Goal: Use online tool/utility: Utilize a website feature to perform a specific function

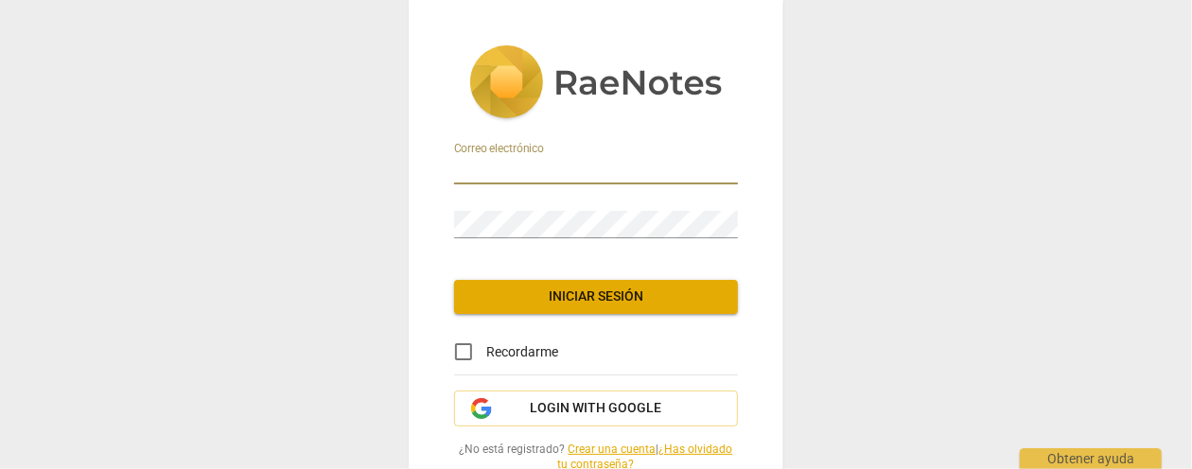
click at [520, 170] on input "email" at bounding box center [596, 170] width 284 height 27
type input "[EMAIL_ADDRESS][DOMAIN_NAME]"
click at [461, 347] on input "Recordarme" at bounding box center [463, 351] width 45 height 45
checkbox input "true"
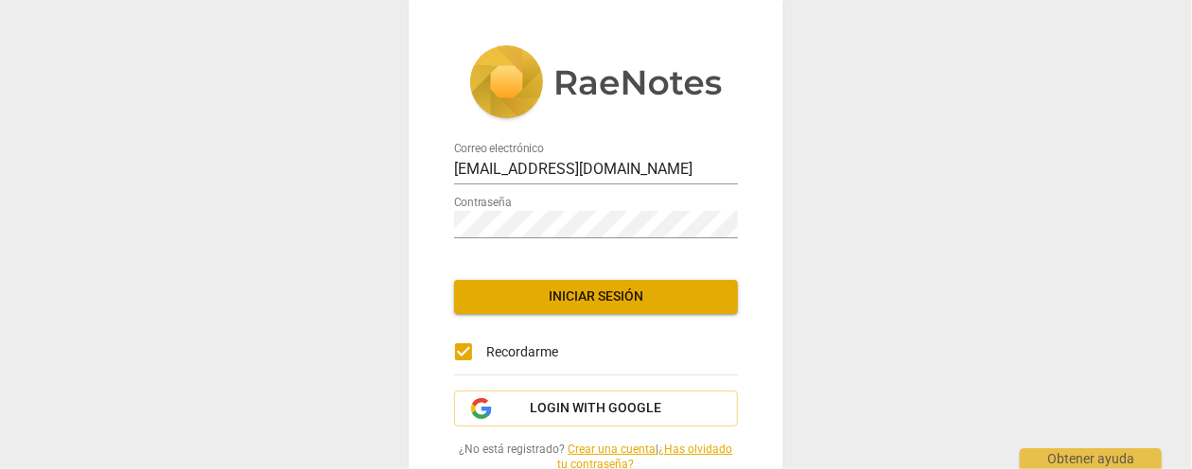
click at [622, 297] on span "Iniciar sesión" at bounding box center [596, 297] width 254 height 19
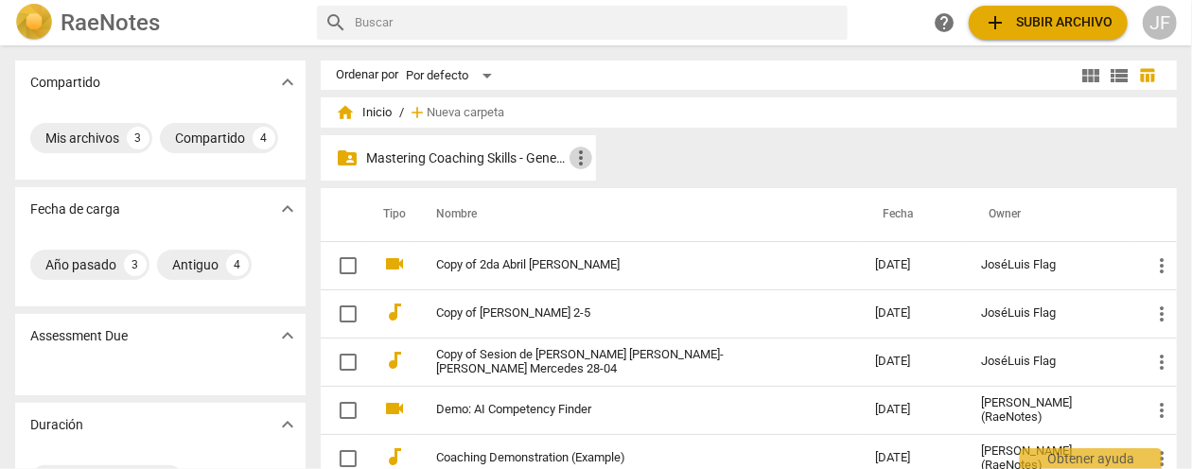
click at [577, 164] on span "more_vert" at bounding box center [581, 158] width 23 height 23
click at [503, 157] on div at bounding box center [596, 234] width 1192 height 469
click at [504, 155] on p "Mastering Coaching Skills - Generación 31" at bounding box center [467, 159] width 203 height 20
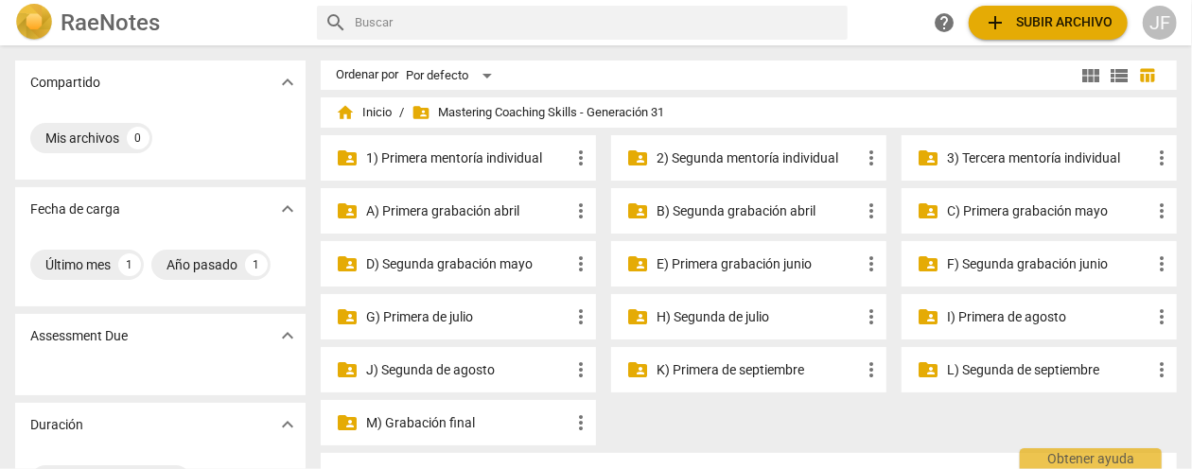
click at [1030, 157] on p "3) Tercera mentoría individual" at bounding box center [1048, 159] width 203 height 20
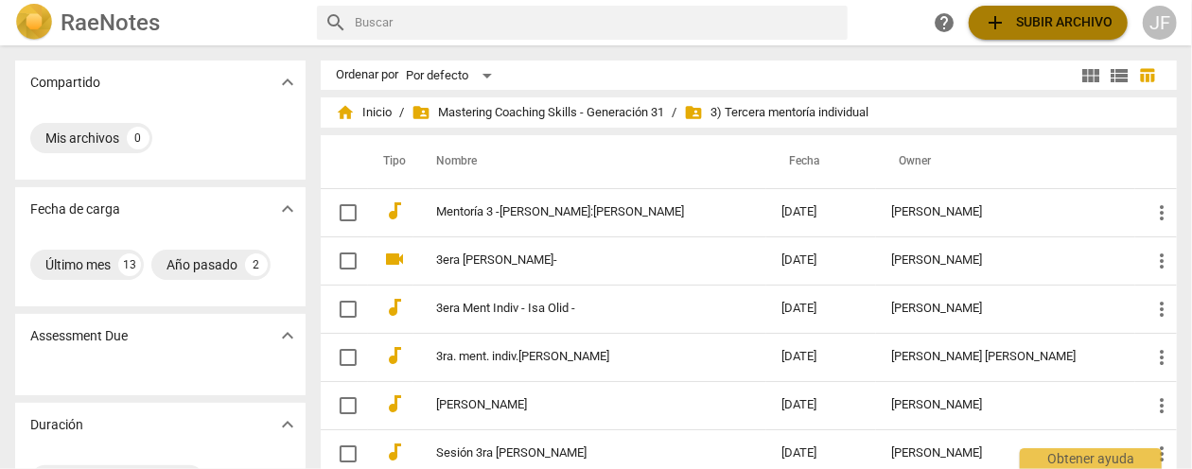
click at [1066, 24] on span "add Subir archivo" at bounding box center [1048, 22] width 129 height 23
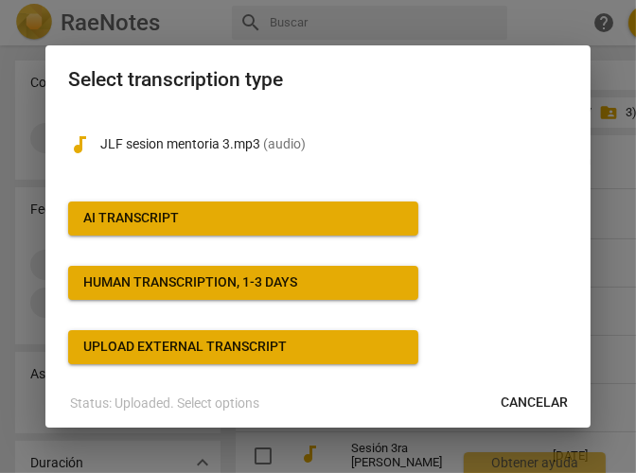
click at [201, 222] on span "AI Transcript" at bounding box center [243, 218] width 320 height 19
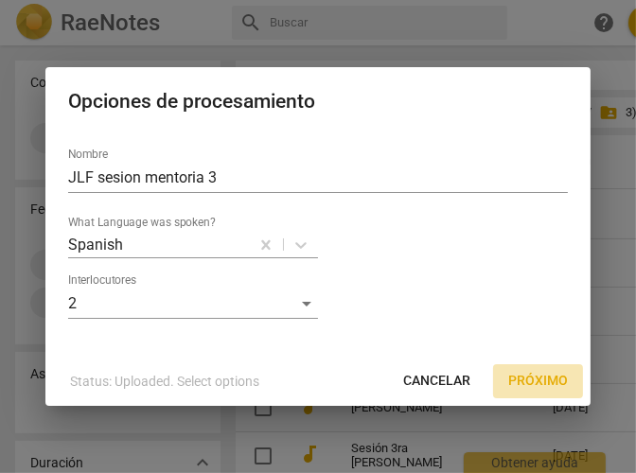
click at [528, 378] on span "Próximo" at bounding box center [538, 381] width 60 height 19
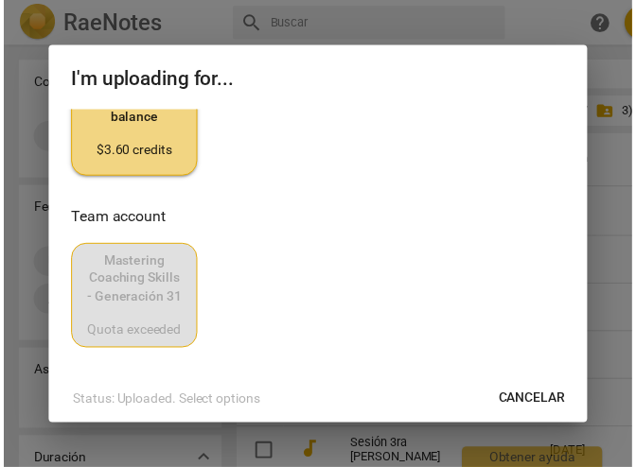
scroll to position [113, 0]
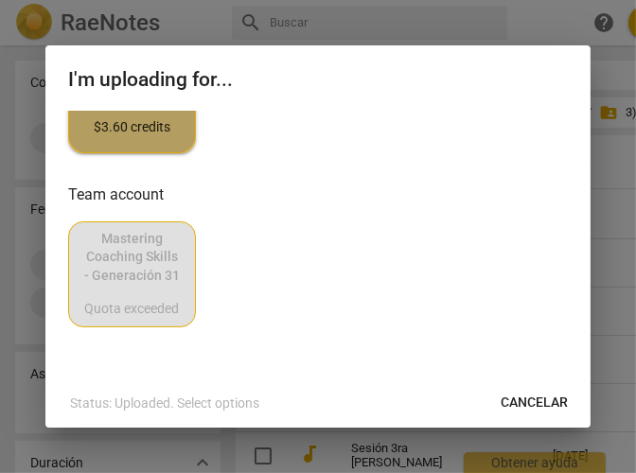
click at [123, 128] on div "$3.60 credits" at bounding box center [132, 127] width 96 height 19
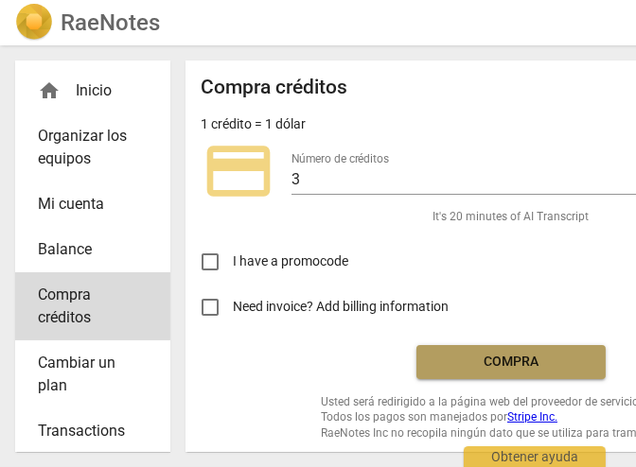
click at [475, 359] on span "Compra" at bounding box center [510, 362] width 159 height 19
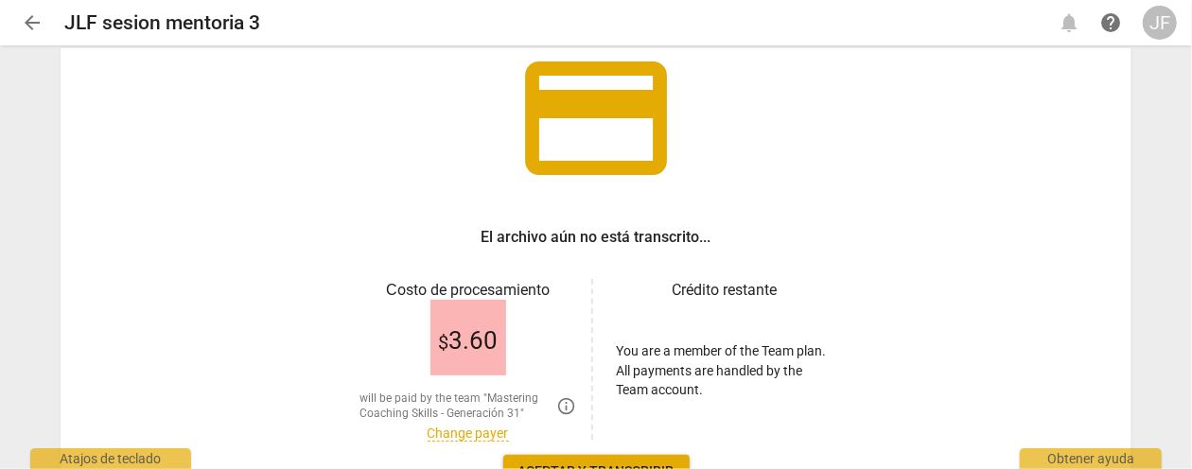
scroll to position [188, 0]
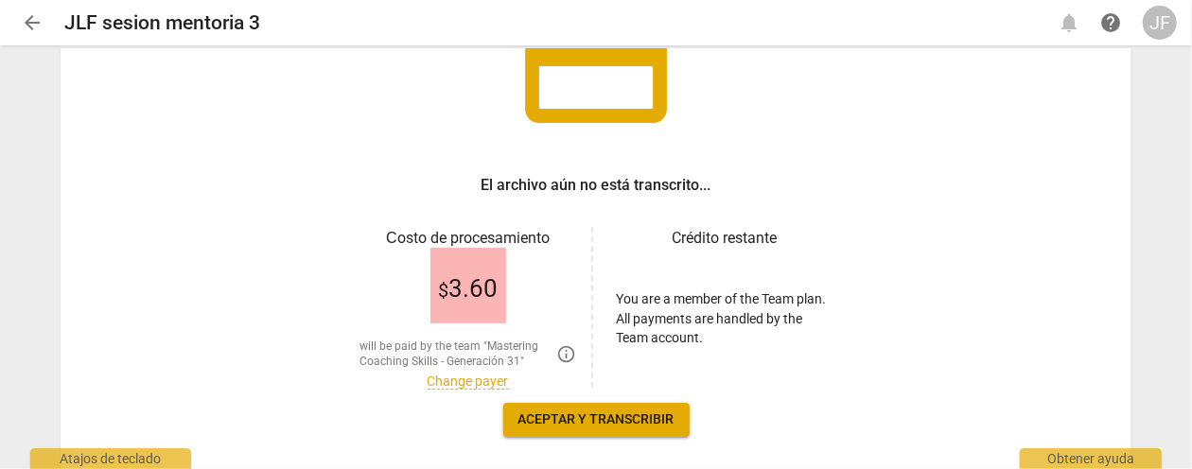
click at [601, 418] on span "Aceptar y transcribir" at bounding box center [596, 420] width 156 height 19
click at [468, 378] on link "Change payer" at bounding box center [468, 382] width 81 height 16
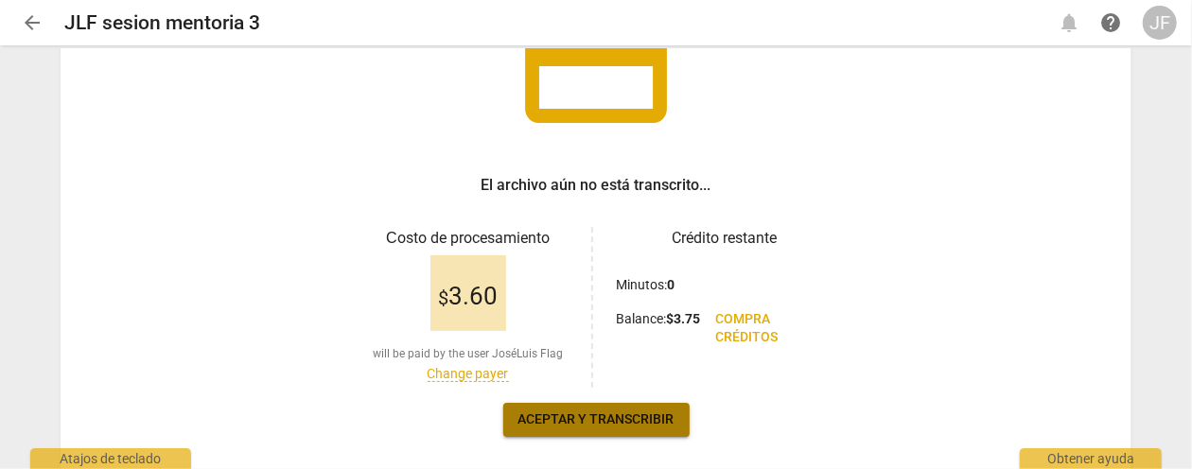
click at [572, 416] on span "Aceptar y transcribir" at bounding box center [596, 420] width 156 height 19
